Goal: Register for event/course

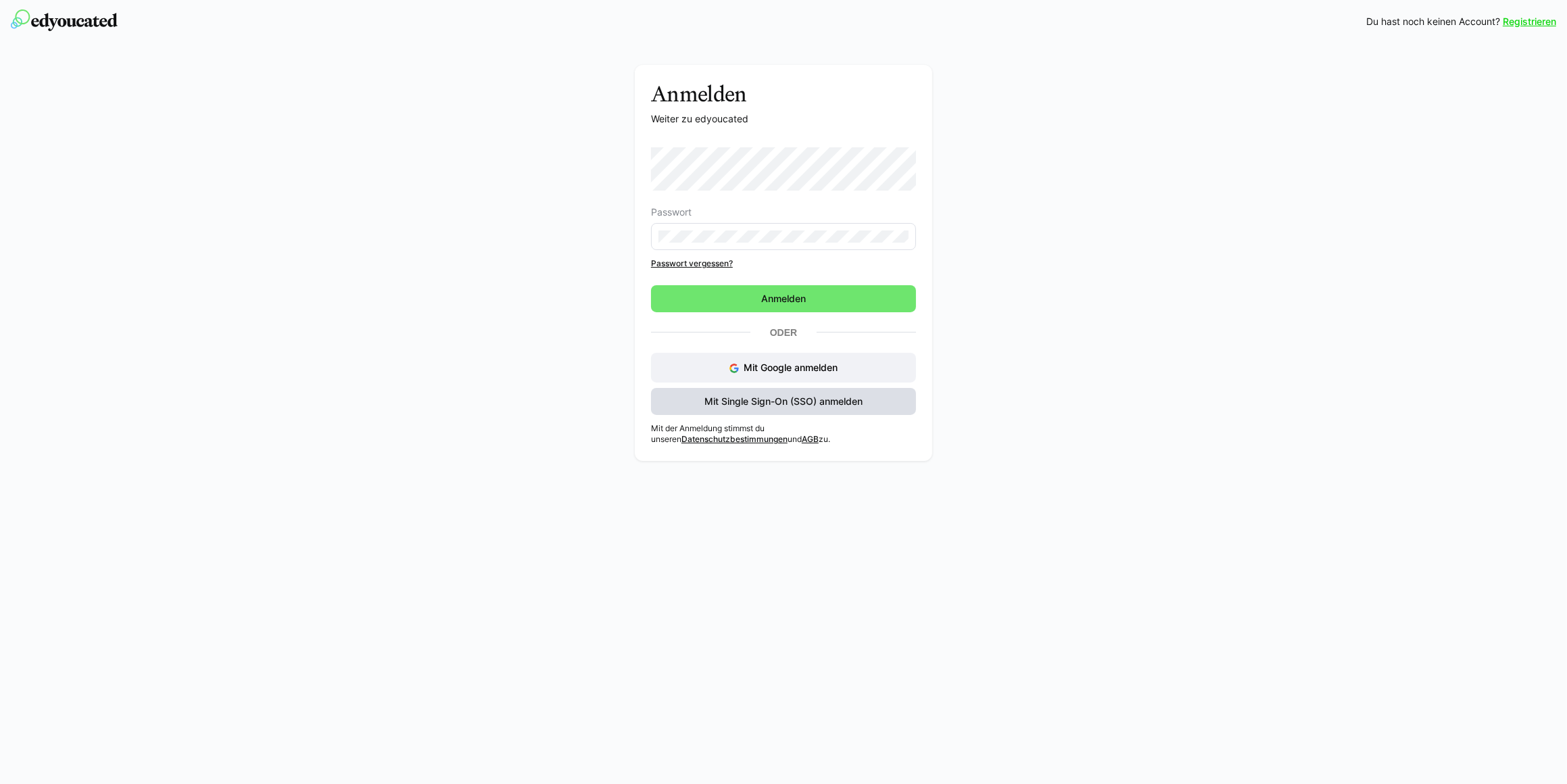
click at [816, 402] on span "Mit Single Sign-On (SSO) anmelden" at bounding box center [784, 401] width 162 height 14
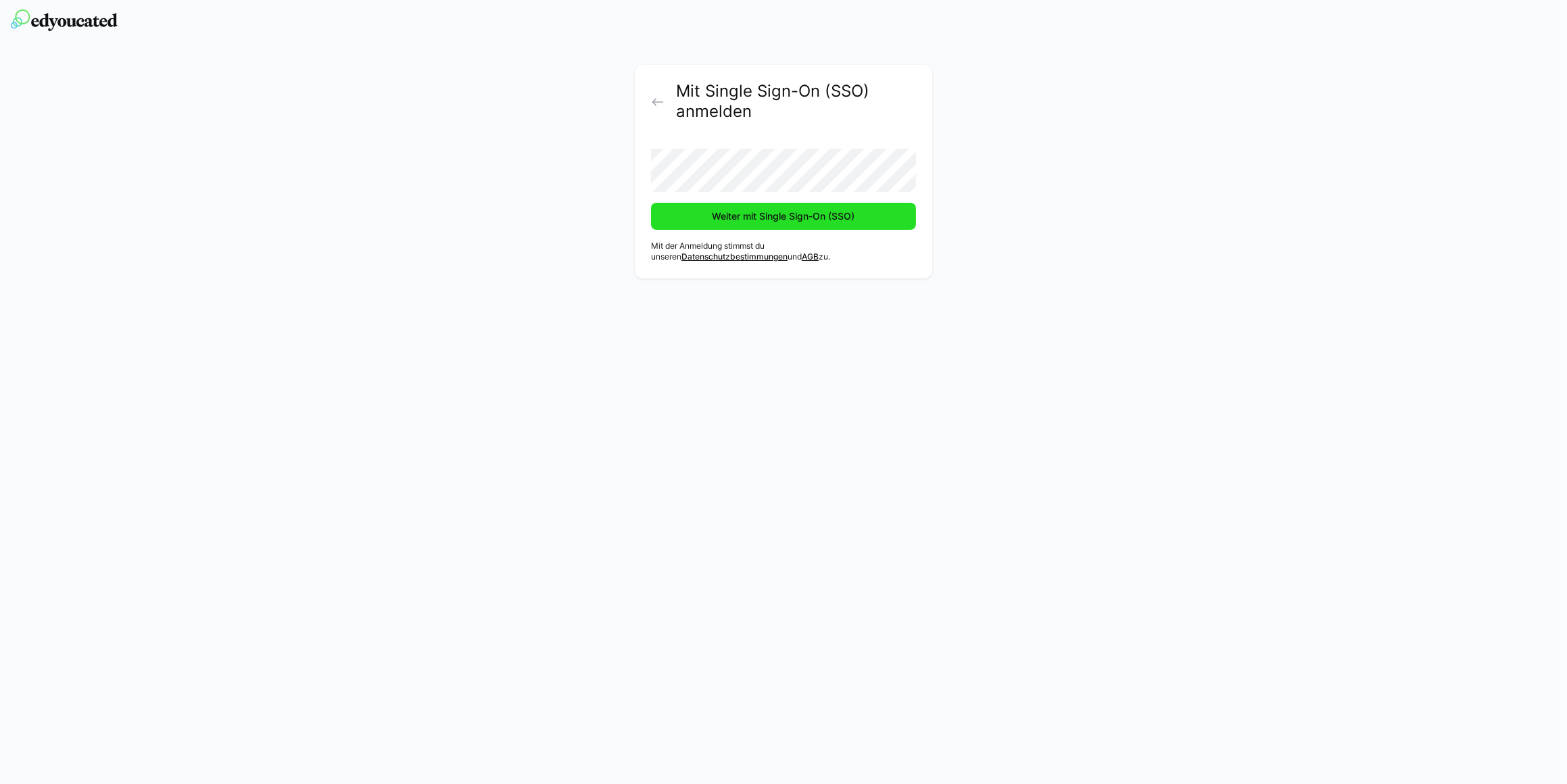
click at [784, 223] on span "Weiter mit Single Sign-On (SSO)" at bounding box center [784, 216] width 265 height 27
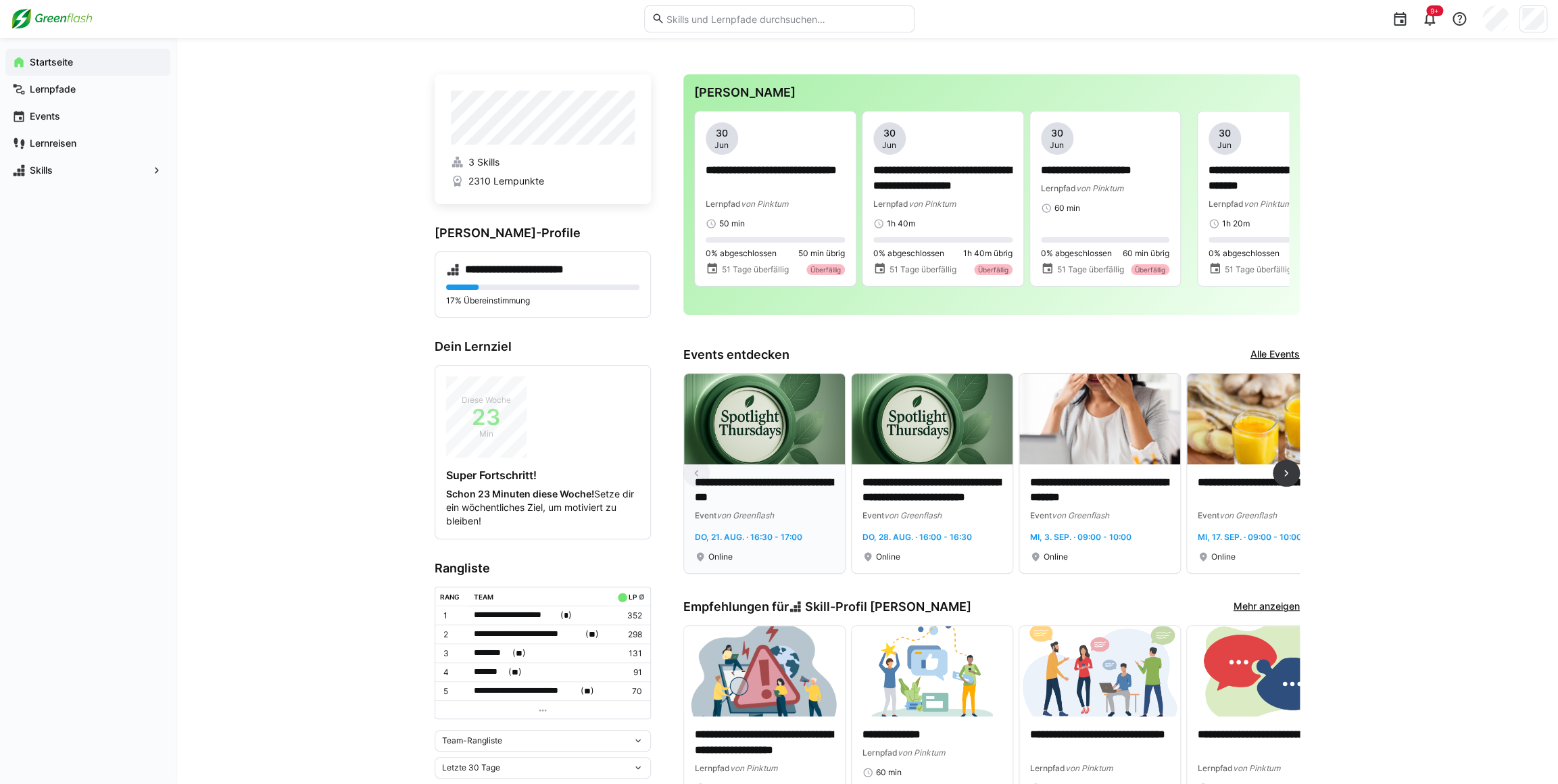
click at [813, 421] on img at bounding box center [764, 419] width 161 height 90
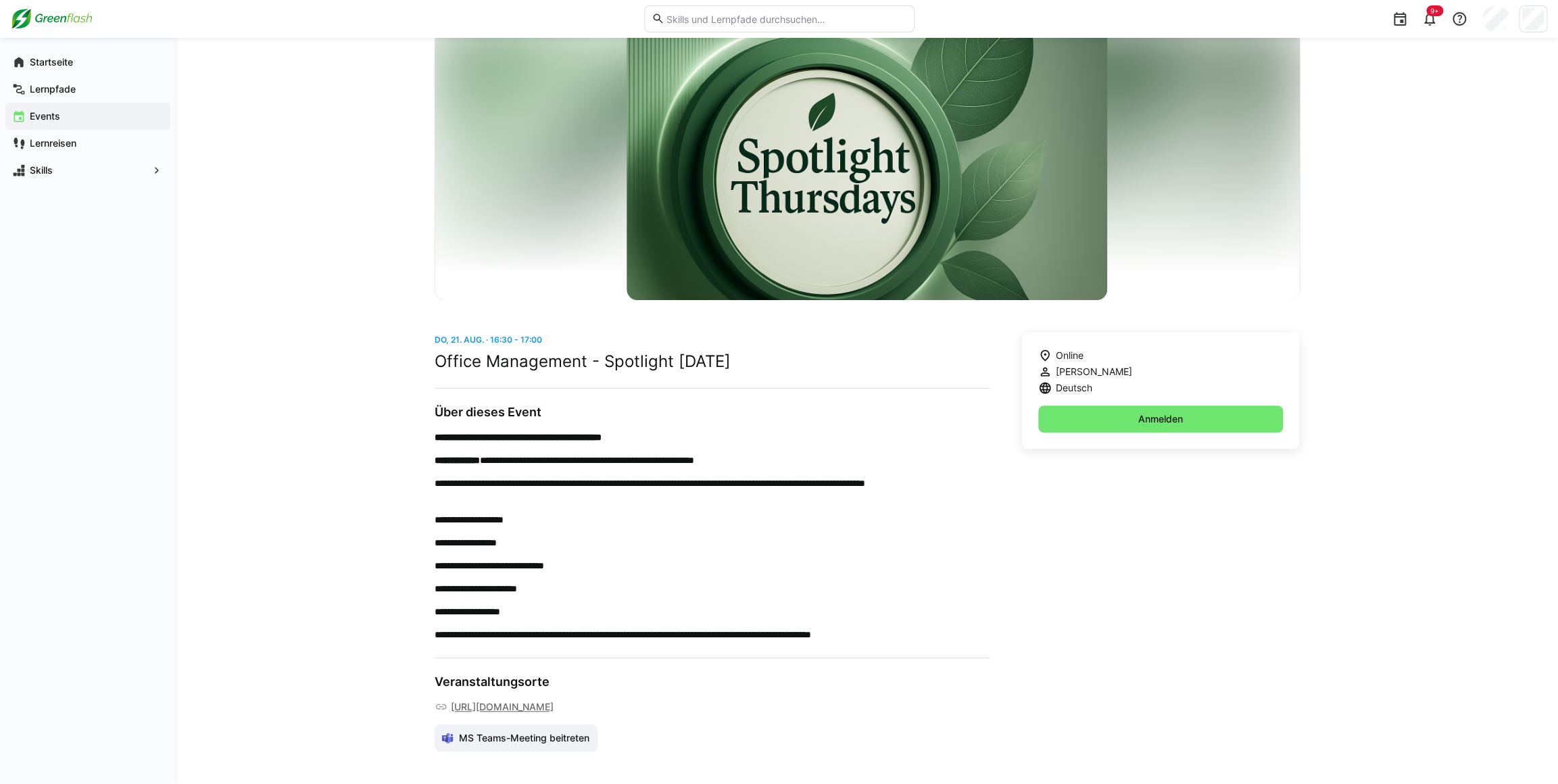
scroll to position [105, 0]
click at [1114, 405] on span "Anmelden" at bounding box center [1161, 418] width 245 height 27
click at [55, 123] on div "Events" at bounding box center [88, 115] width 165 height 27
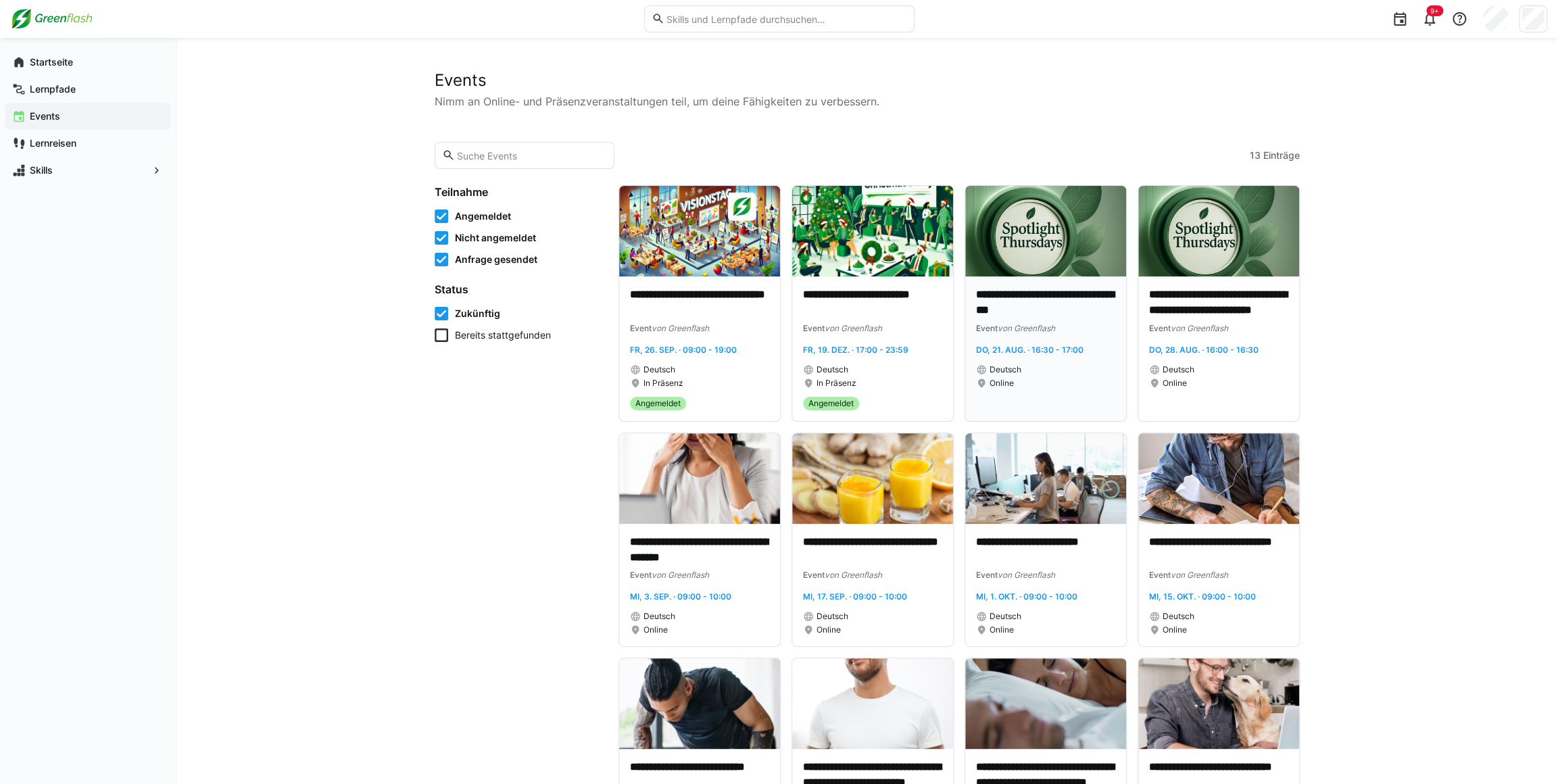
click at [1026, 316] on p "**********" at bounding box center [1045, 303] width 139 height 31
